Goal: Information Seeking & Learning: Learn about a topic

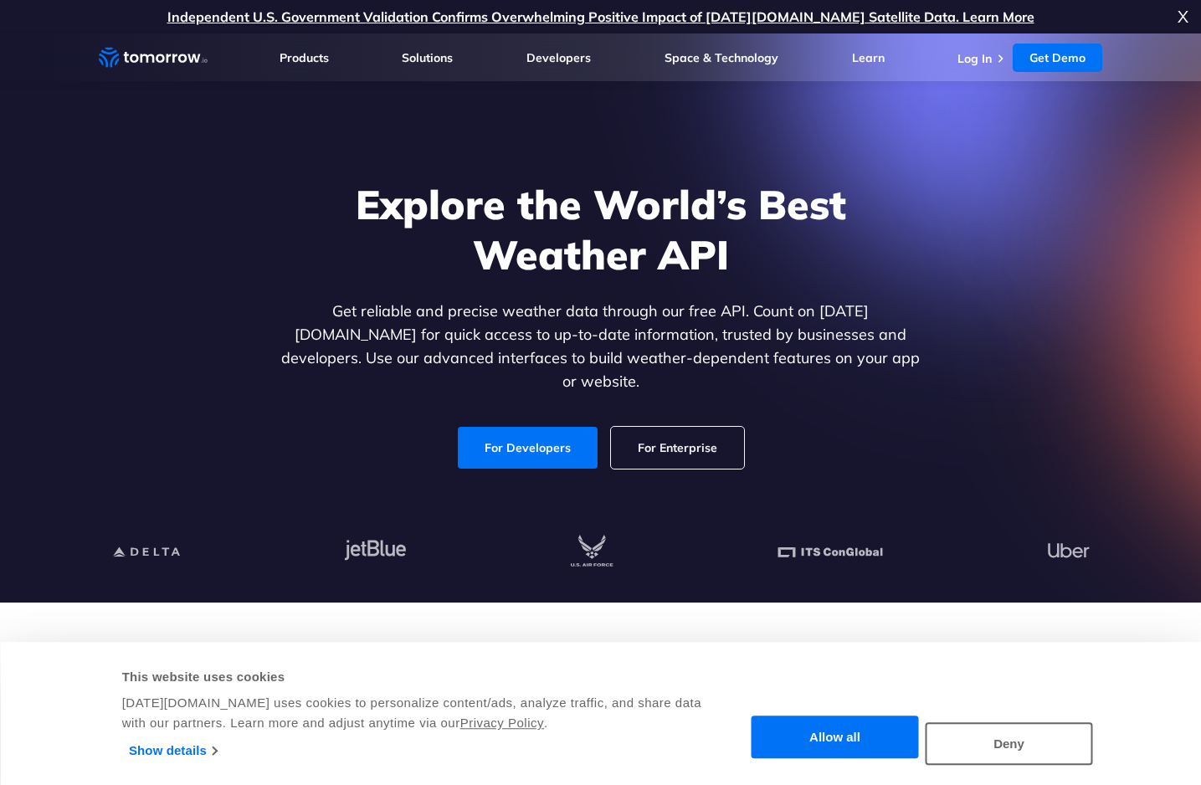
click at [526, 431] on link "For Developers" at bounding box center [528, 448] width 140 height 42
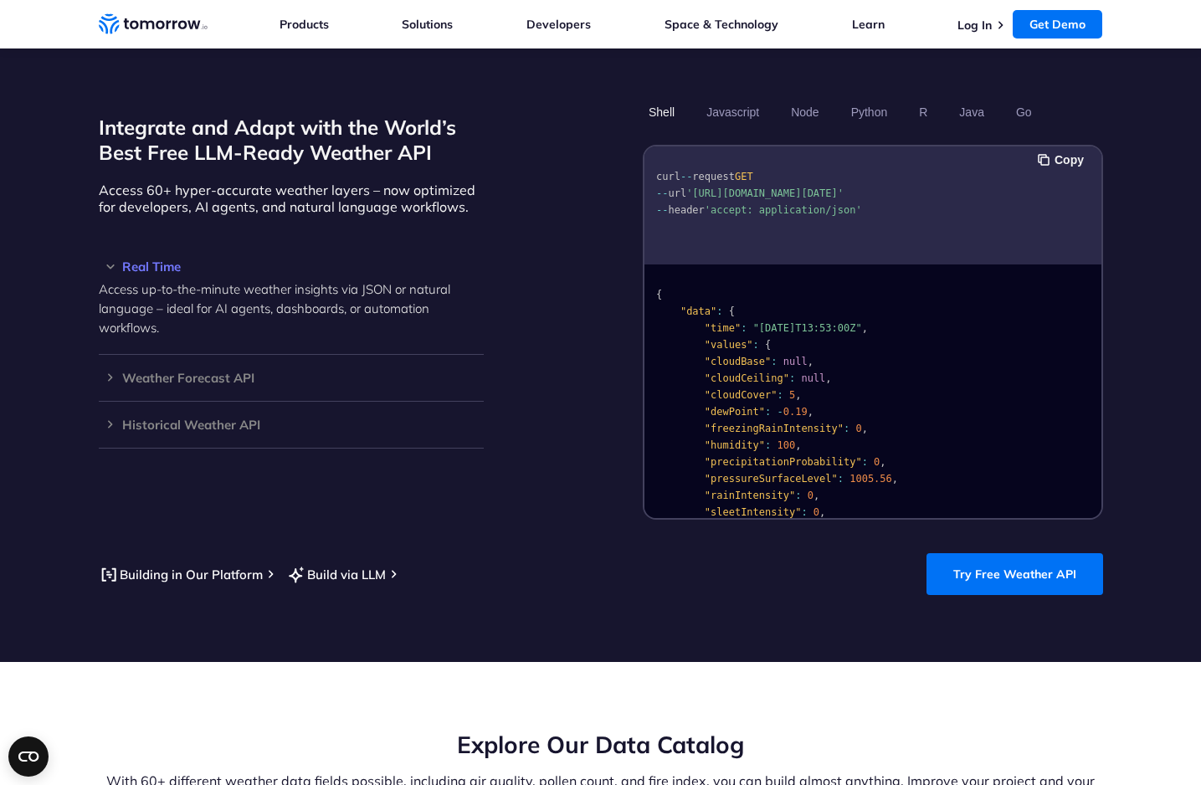
scroll to position [1417, 0]
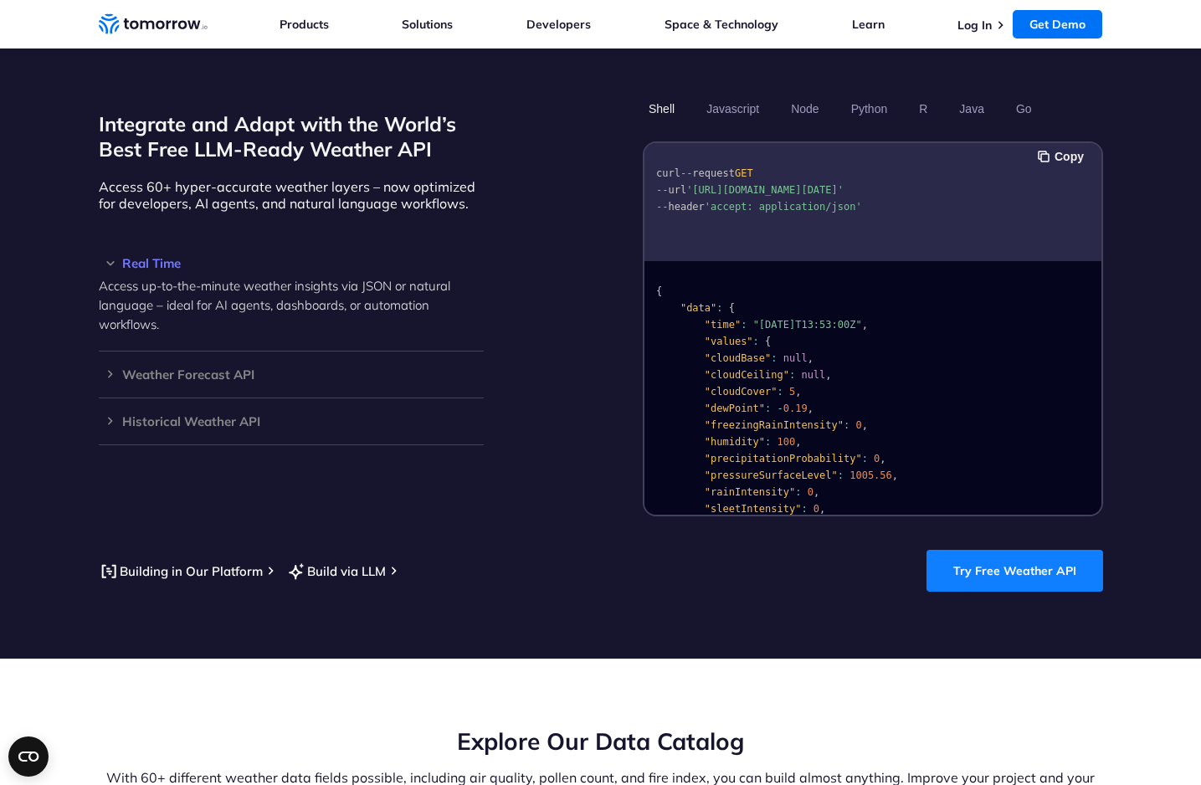
click at [958, 562] on link "Try Free Weather API" at bounding box center [1015, 571] width 177 height 42
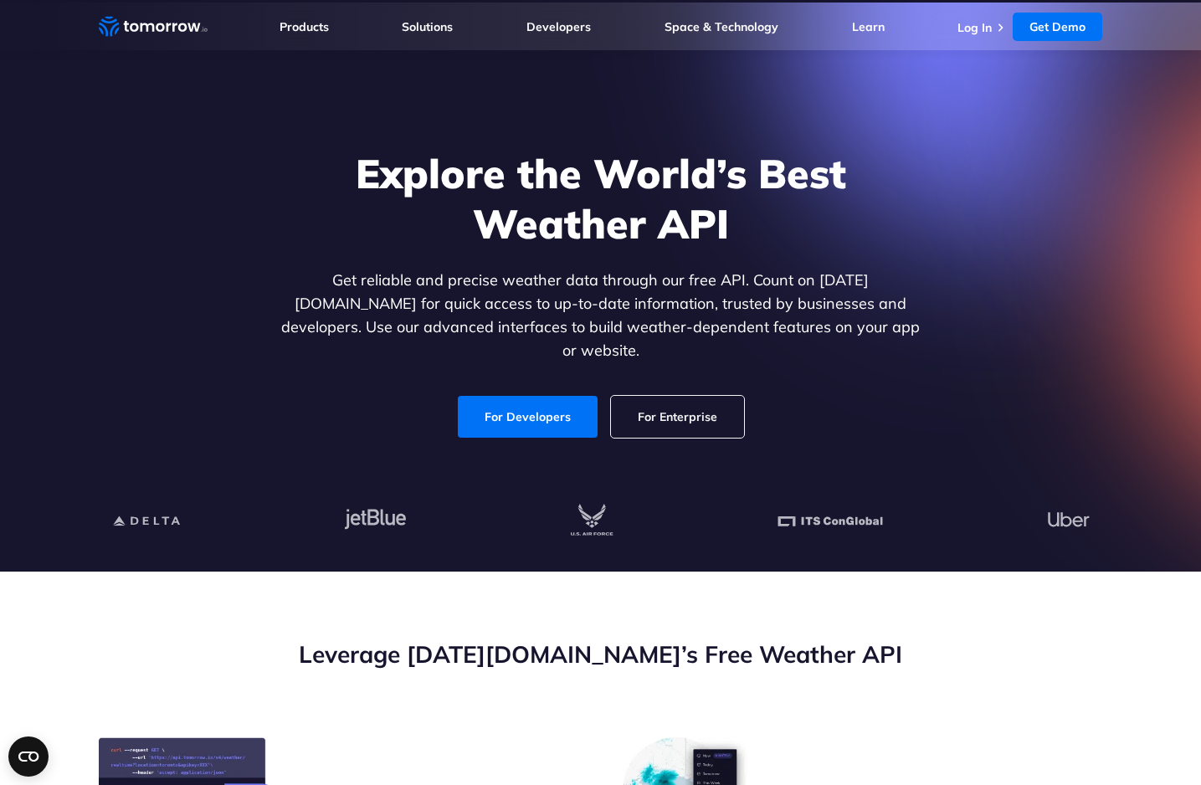
scroll to position [0, 0]
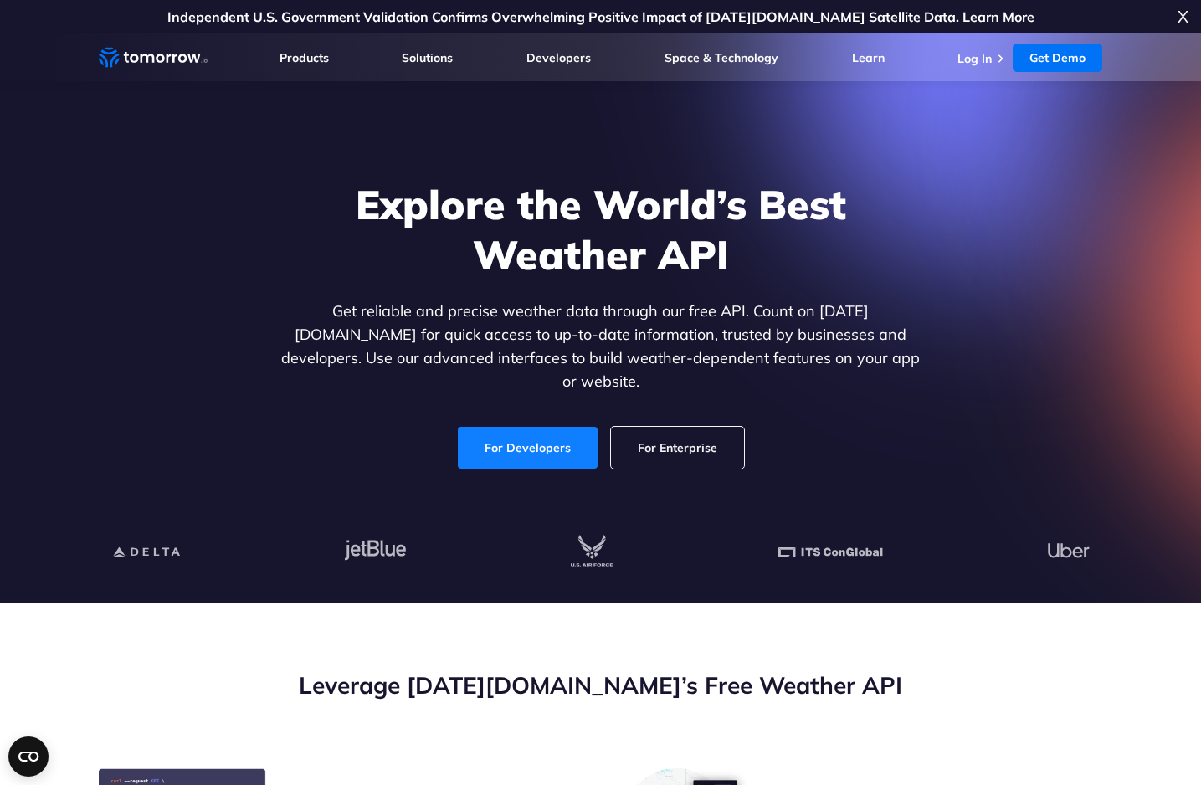
click at [511, 448] on link "For Developers" at bounding box center [528, 448] width 140 height 42
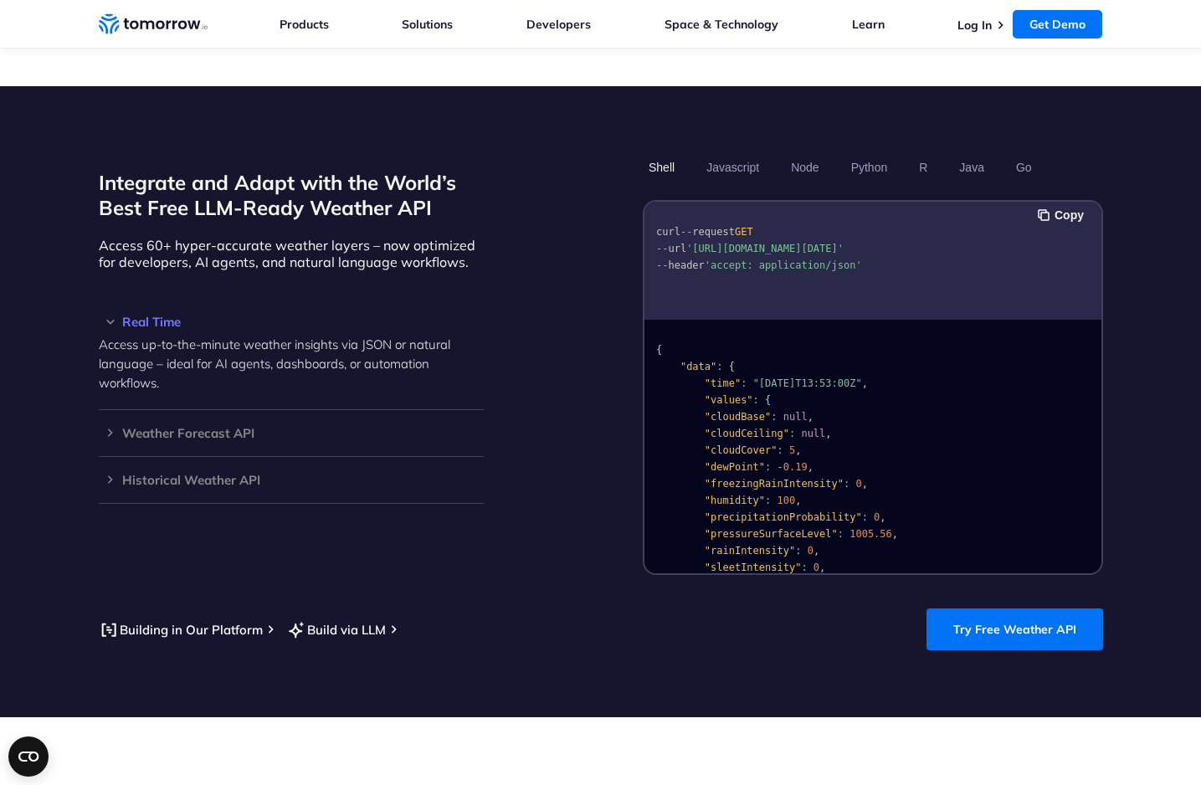
scroll to position [1312, 0]
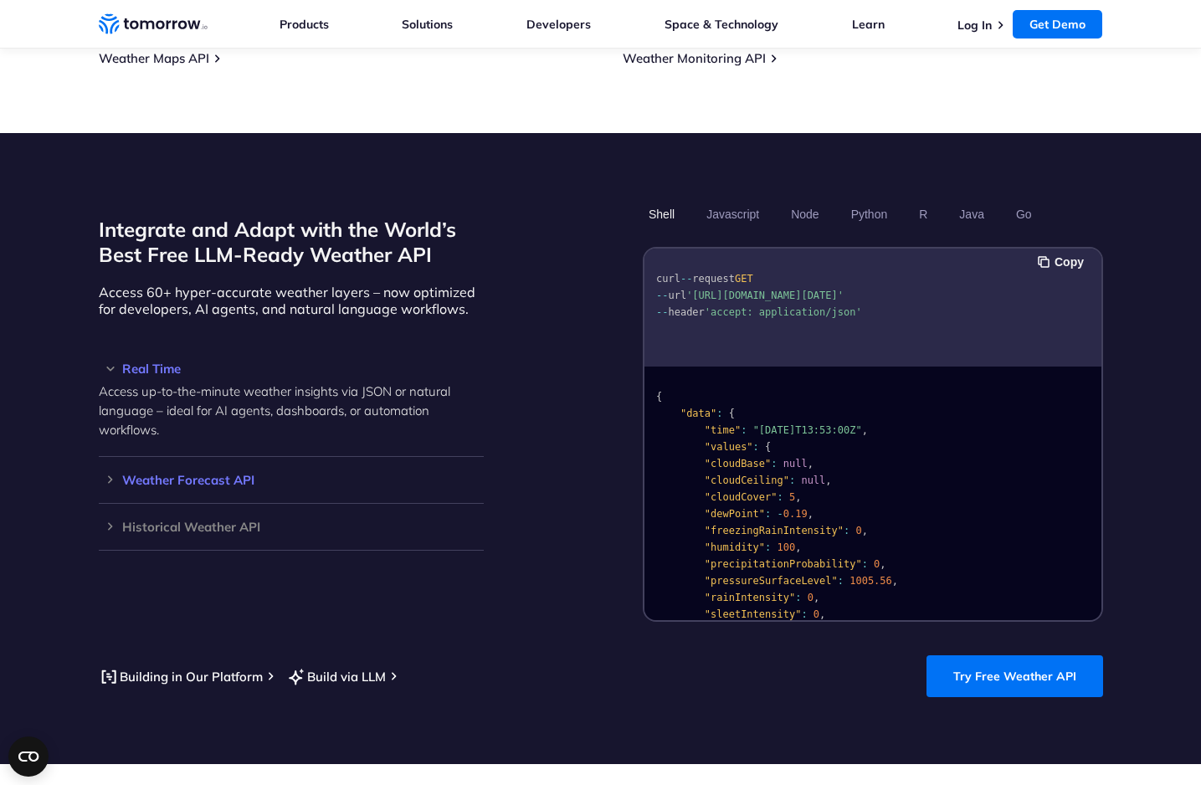
click at [223, 474] on h3 "Weather Forecast API" at bounding box center [291, 480] width 385 height 13
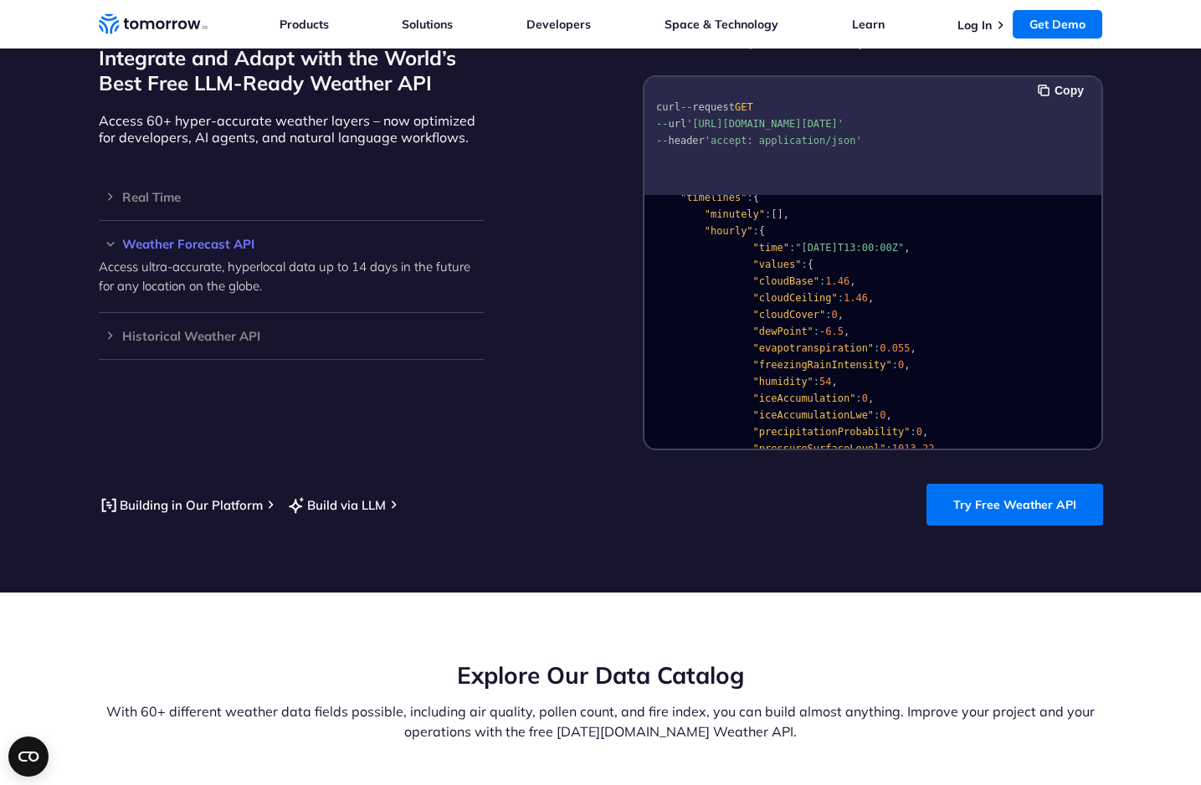
scroll to position [0, 0]
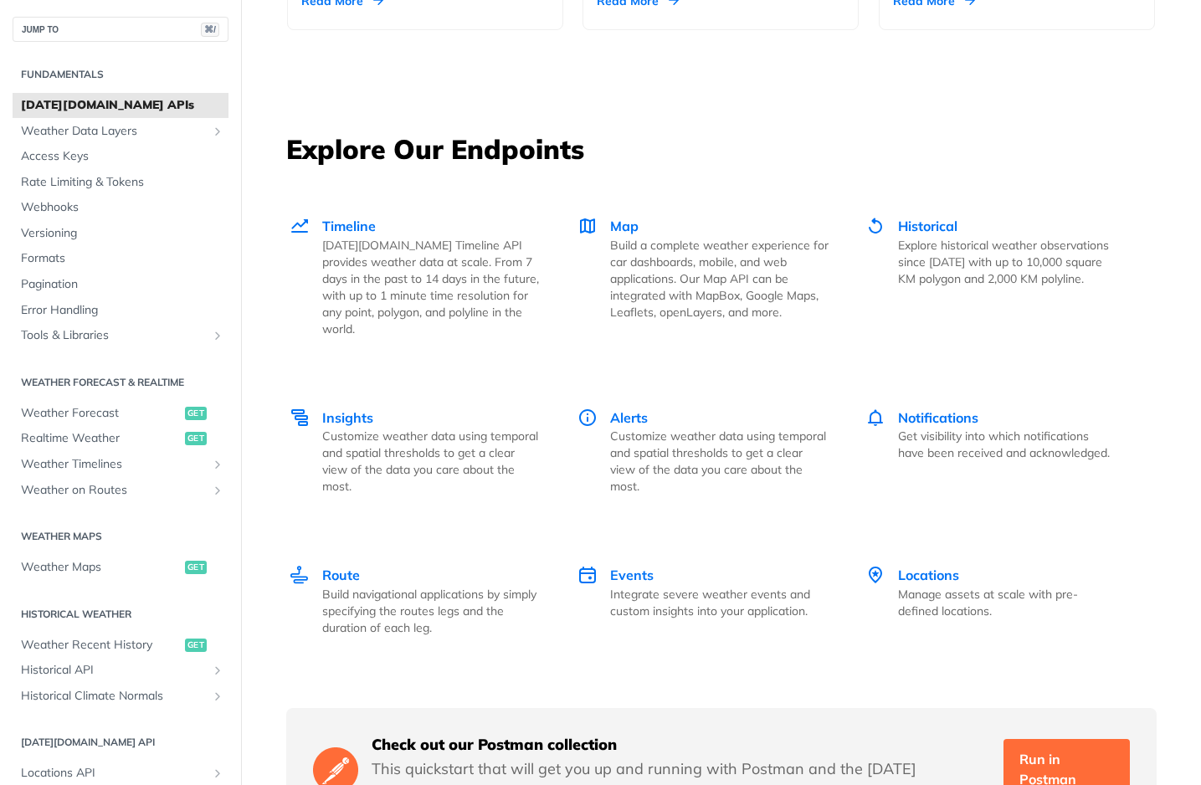
scroll to position [2082, 0]
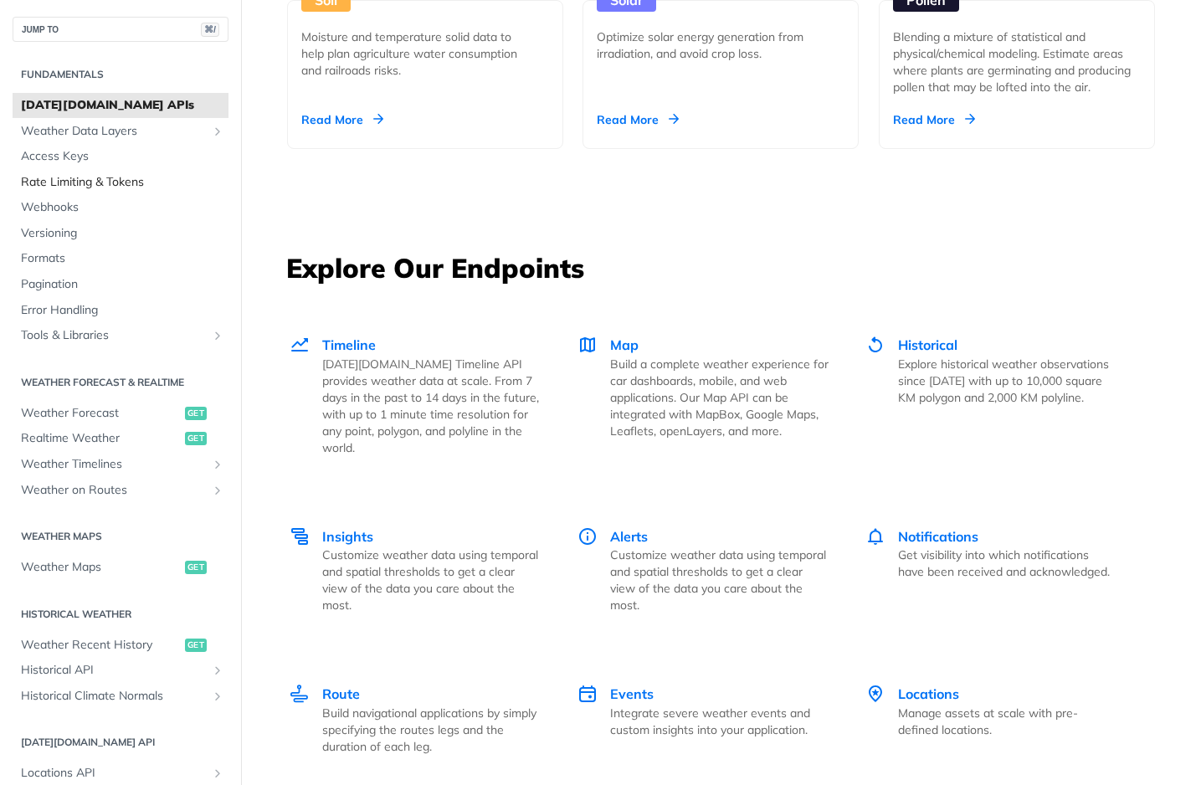
click at [98, 183] on span "Rate Limiting & Tokens" at bounding box center [122, 182] width 203 height 17
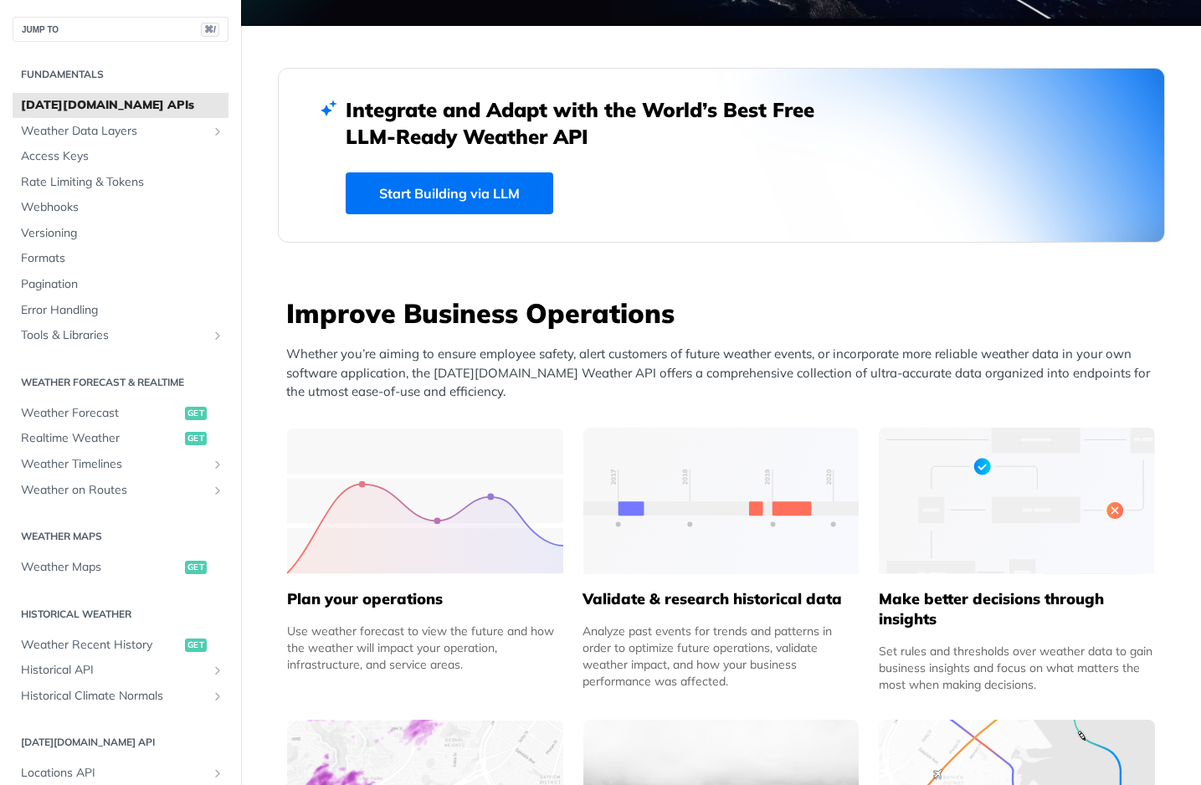
scroll to position [434, 0]
